Goal: Navigation & Orientation: Find specific page/section

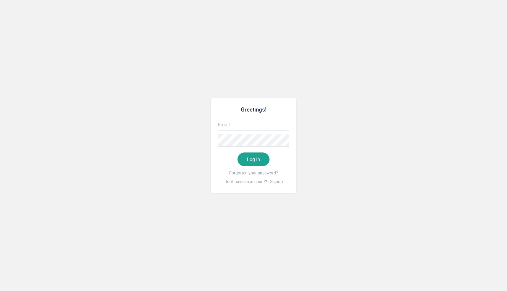
type input "[EMAIL_ADDRESS][DOMAIN_NAME]"
click at [253, 155] on button "Log In" at bounding box center [253, 159] width 32 height 14
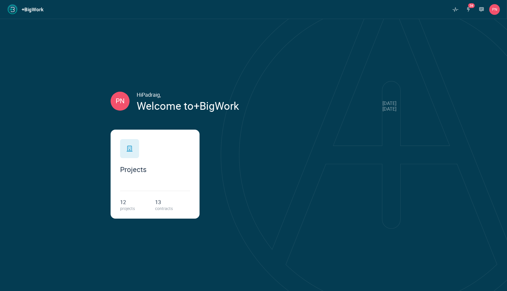
click at [180, 162] on div "Projects" at bounding box center [155, 156] width 70 height 34
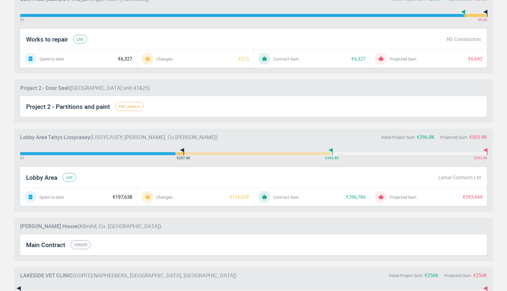
scroll to position [510, 0]
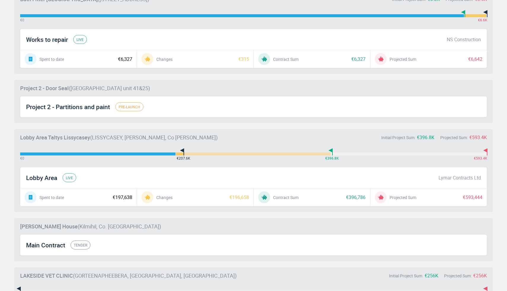
click at [45, 177] on span "Lobby Area" at bounding box center [41, 178] width 31 height 8
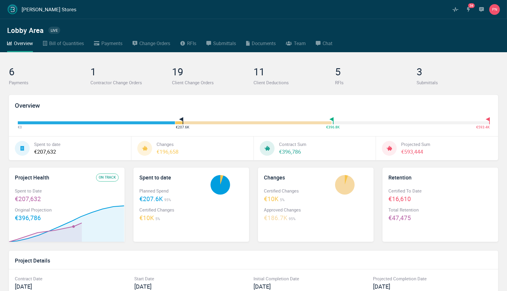
click at [76, 45] on div "Bill of Quantities" at bounding box center [66, 43] width 35 height 8
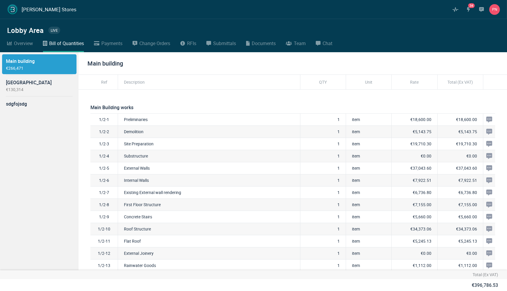
click at [111, 47] on div "Payments" at bounding box center [111, 43] width 21 height 8
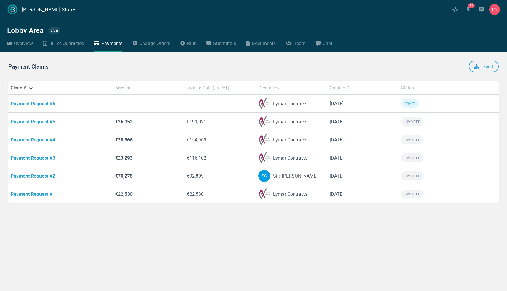
click at [162, 45] on div "Change Orders" at bounding box center [154, 43] width 31 height 8
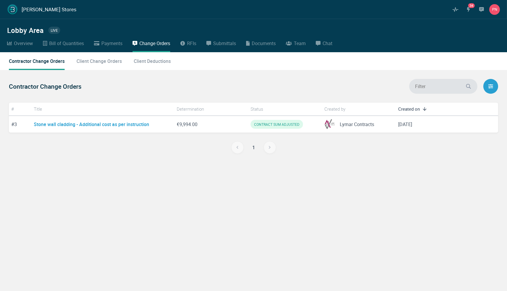
click at [103, 64] on div "Client Change Orders" at bounding box center [98, 61] width 45 height 18
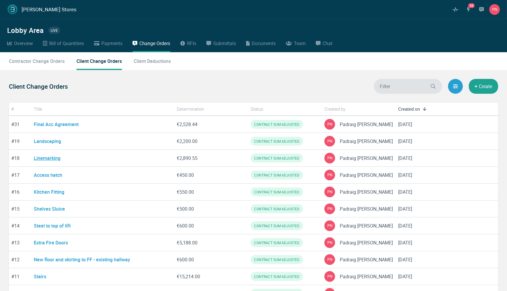
click at [51, 158] on link "Linemarking" at bounding box center [47, 158] width 27 height 7
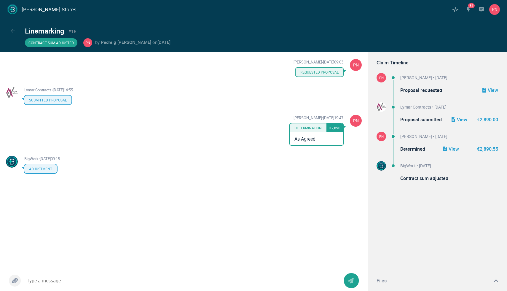
click at [12, 32] on icon at bounding box center [13, 31] width 4 height 4
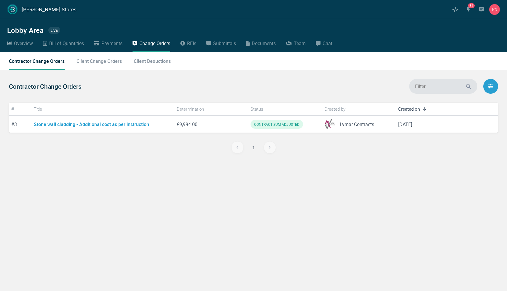
click at [271, 43] on div "Documents" at bounding box center [264, 43] width 24 height 8
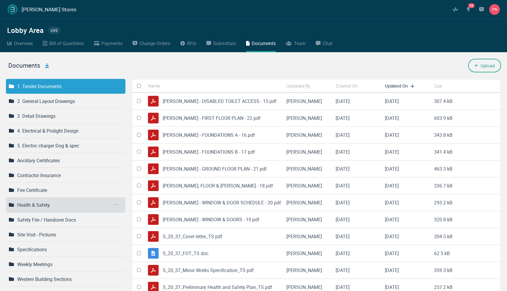
scroll to position [9, 0]
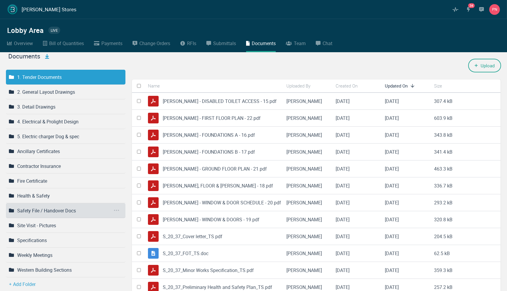
click at [47, 214] on div "Safety File / Handover Docs" at bounding box center [65, 210] width 119 height 15
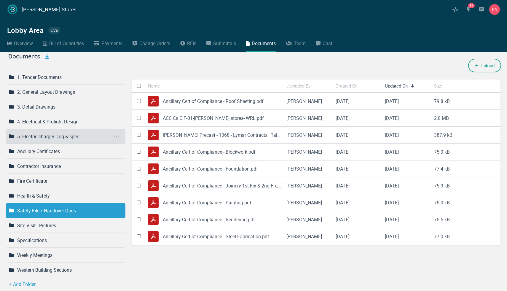
scroll to position [0, 0]
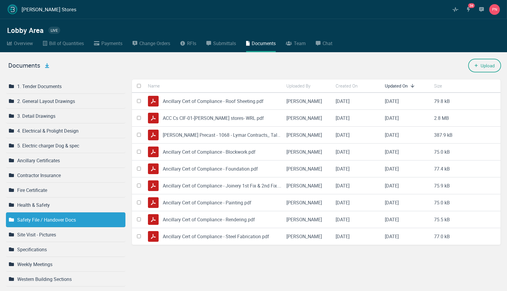
click at [303, 41] on div "Team" at bounding box center [300, 43] width 12 height 8
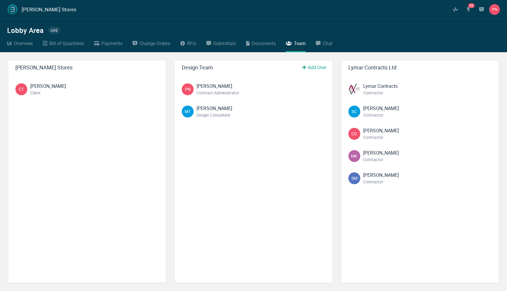
click at [326, 47] on div "Chat" at bounding box center [327, 43] width 10 height 8
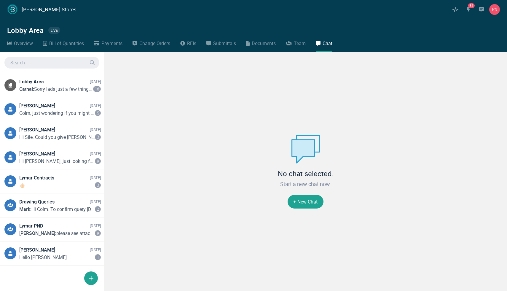
click at [92, 281] on div at bounding box center [91, 278] width 14 height 14
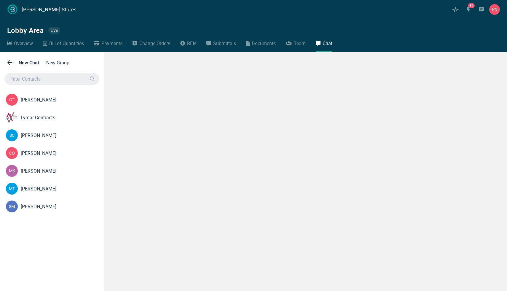
click at [64, 64] on button "New Group" at bounding box center [57, 62] width 25 height 11
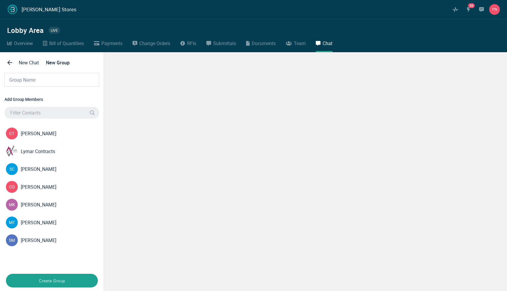
click at [10, 62] on icon at bounding box center [9, 62] width 5 height 5
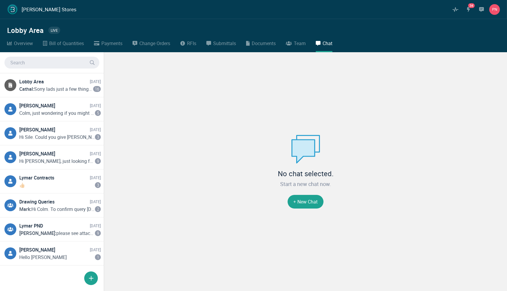
click at [193, 46] on div "RFIs" at bounding box center [191, 43] width 9 height 8
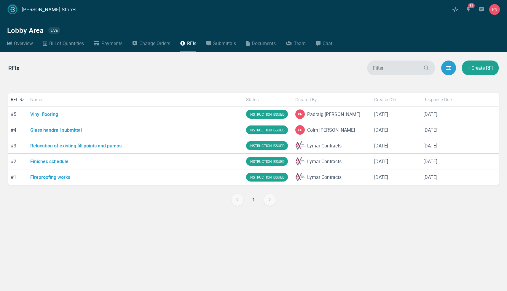
click at [228, 44] on div "Submittals" at bounding box center [224, 43] width 23 height 8
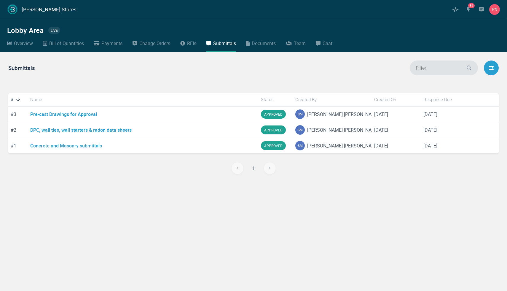
click at [158, 45] on div "Change Orders" at bounding box center [154, 43] width 31 height 8
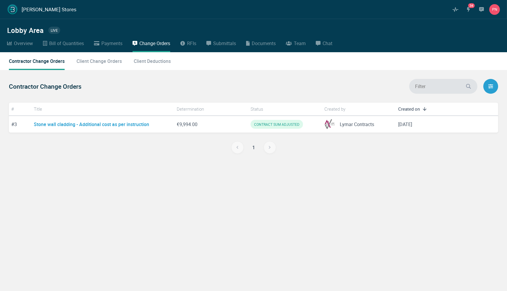
click at [118, 44] on div "Payments" at bounding box center [111, 43] width 21 height 8
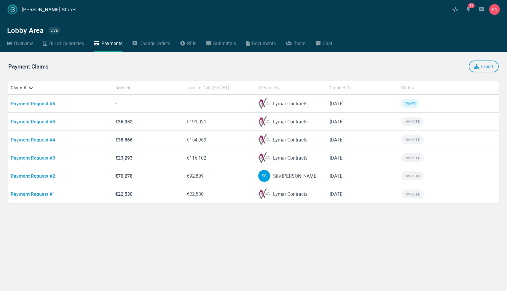
click at [63, 46] on div "Bill of Quantities" at bounding box center [66, 43] width 35 height 8
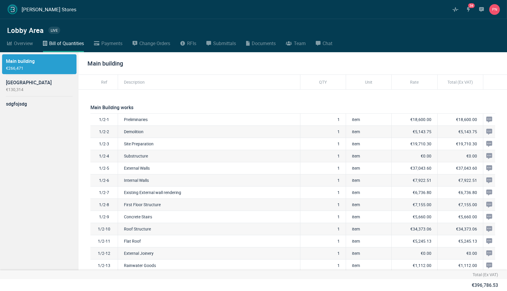
click at [21, 47] on div "Overview" at bounding box center [23, 43] width 19 height 8
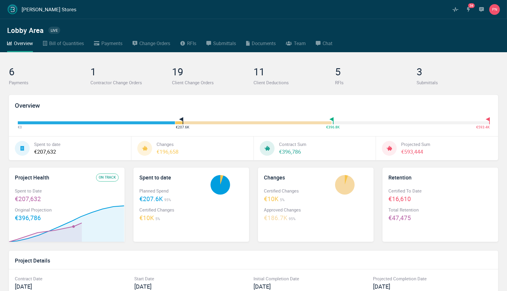
click at [300, 43] on div "Team" at bounding box center [300, 43] width 12 height 8
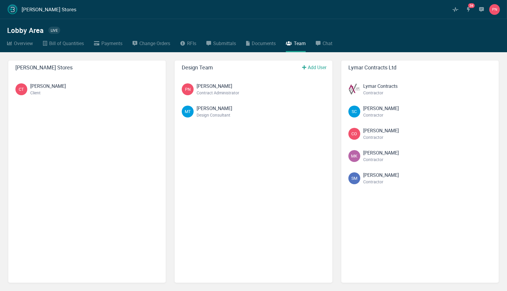
click at [259, 45] on div "Documents" at bounding box center [264, 43] width 24 height 8
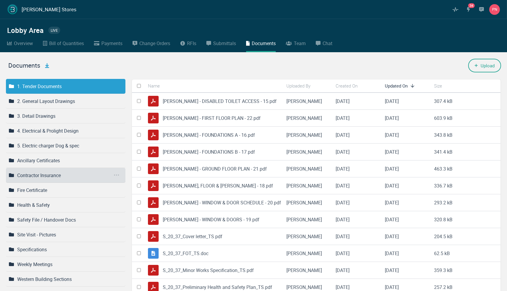
scroll to position [9, 0]
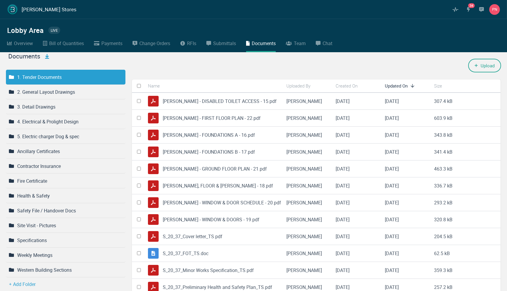
click at [12, 12] on img at bounding box center [12, 9] width 11 height 11
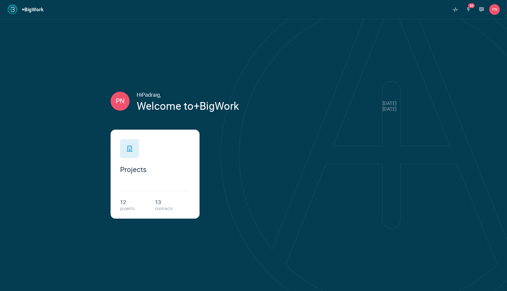
click at [141, 197] on div "12 projects 13 contracts" at bounding box center [155, 200] width 70 height 21
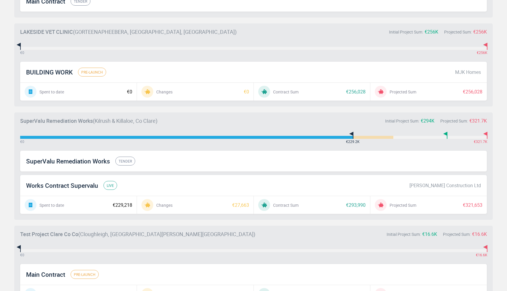
scroll to position [791, 0]
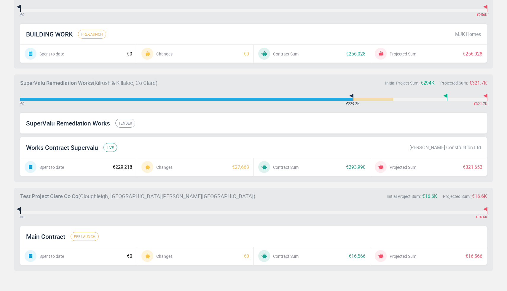
click at [57, 233] on span "Main Contract" at bounding box center [45, 236] width 39 height 8
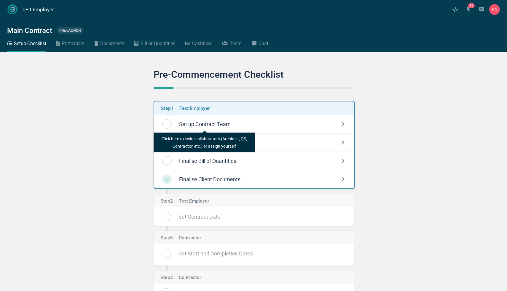
click at [169, 45] on div "Bill of Quantities" at bounding box center [157, 43] width 35 height 8
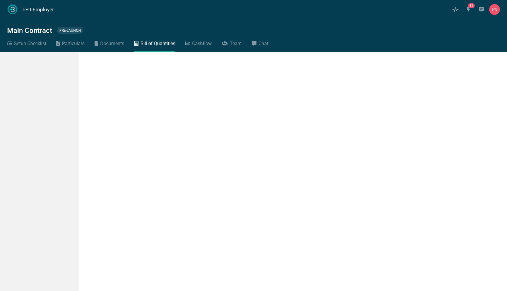
select select "sqm"
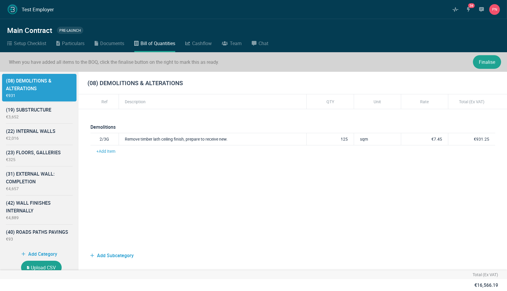
click at [105, 42] on div "Documents" at bounding box center [112, 43] width 24 height 8
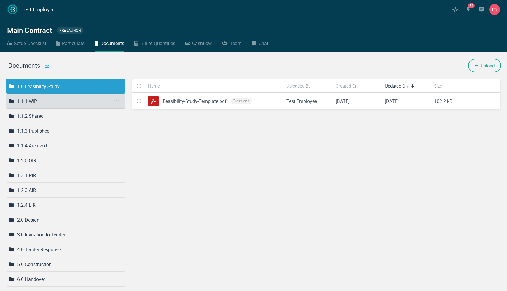
click at [62, 101] on div "1.1.1 WIP" at bounding box center [65, 101] width 119 height 15
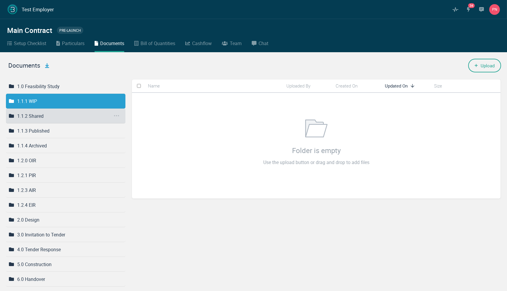
click at [55, 116] on div "1.1.2 Shared" at bounding box center [65, 115] width 119 height 15
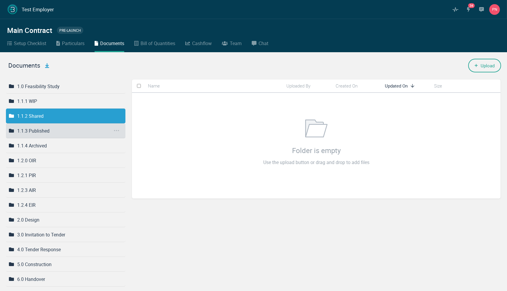
click at [51, 126] on div "1.1.3 Published" at bounding box center [65, 130] width 119 height 15
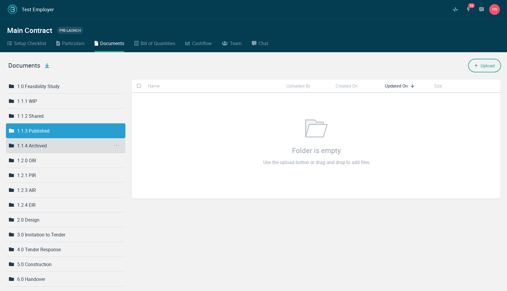
click at [47, 148] on div "1.1.4 Archived" at bounding box center [32, 145] width 30 height 7
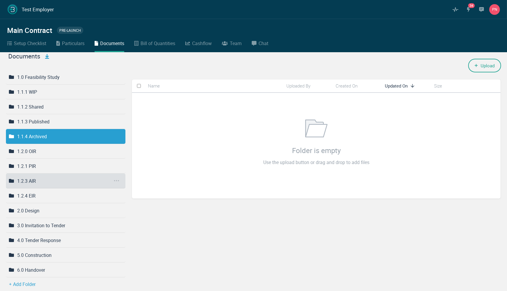
scroll to position [6, 0]
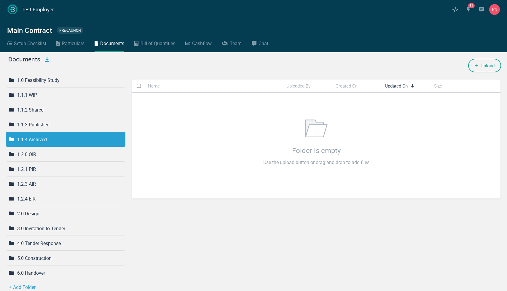
click at [237, 44] on div "Team" at bounding box center [236, 43] width 12 height 8
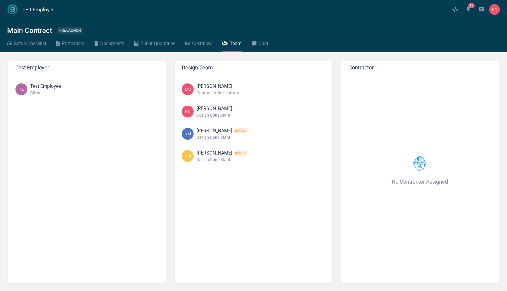
click at [15, 8] on img at bounding box center [12, 9] width 11 height 11
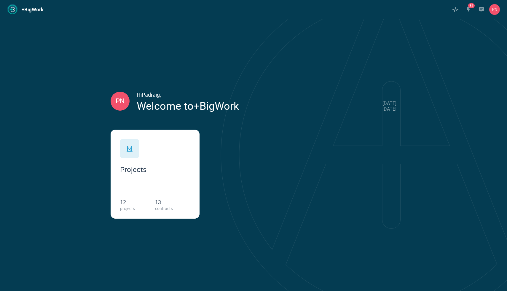
click at [171, 167] on div "Projects" at bounding box center [155, 169] width 70 height 8
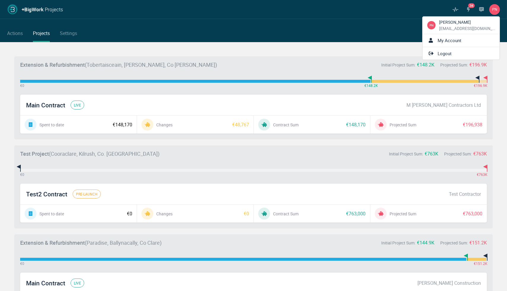
click at [490, 14] on button "PN" at bounding box center [494, 9] width 11 height 11
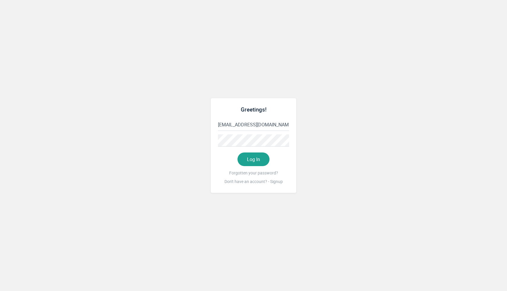
click at [276, 122] on input "[EMAIL_ADDRESS][DOMAIN_NAME]" at bounding box center [253, 125] width 71 height 12
click at [251, 162] on button "Log In" at bounding box center [253, 159] width 32 height 14
click at [251, 127] on input "admin.employee@mkellyclare.33mail.com" at bounding box center [253, 125] width 71 height 12
type input "bigwork.admin@mkellyclare.33mail.com"
click at [252, 160] on button "Log In" at bounding box center [253, 159] width 32 height 14
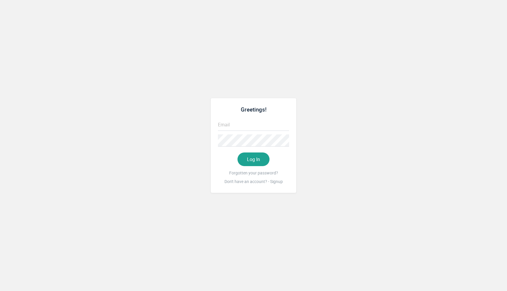
type input "[EMAIL_ADDRESS][DOMAIN_NAME]"
click at [232, 128] on input "[EMAIL_ADDRESS][DOMAIN_NAME]" at bounding box center [253, 125] width 71 height 12
